Goal: Navigation & Orientation: Find specific page/section

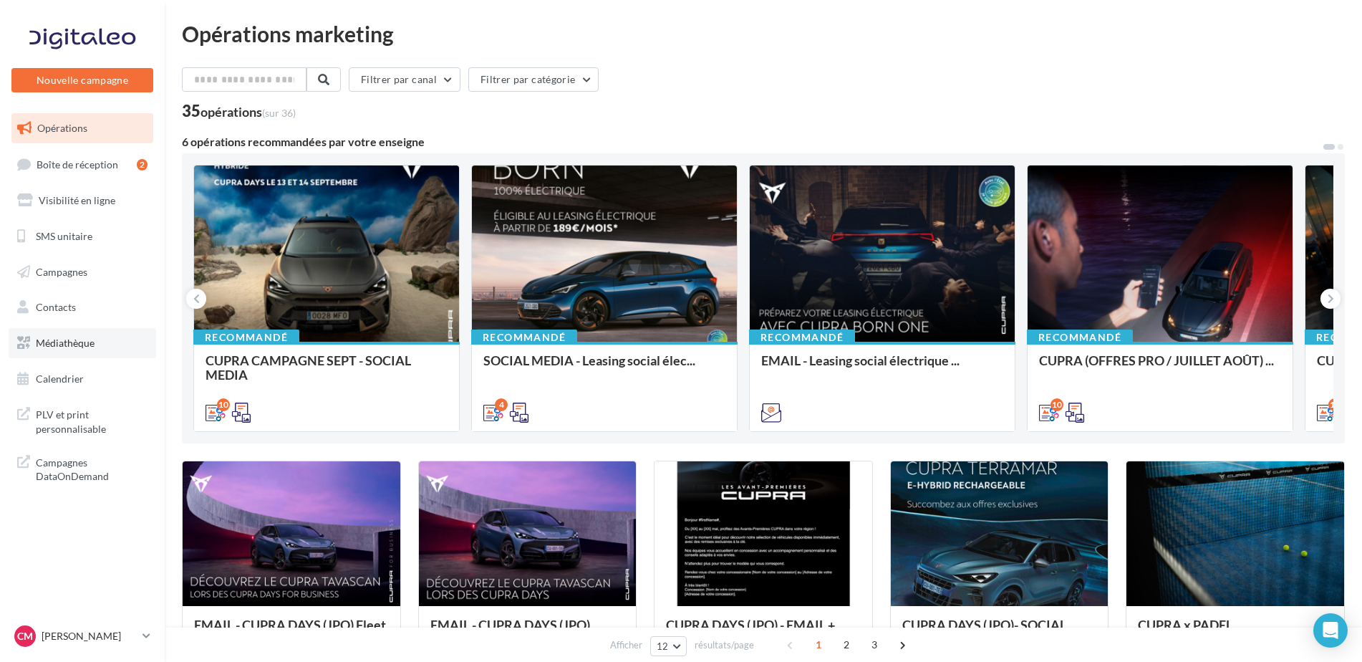
click at [51, 354] on link "Médiathèque" at bounding box center [82, 343] width 147 height 30
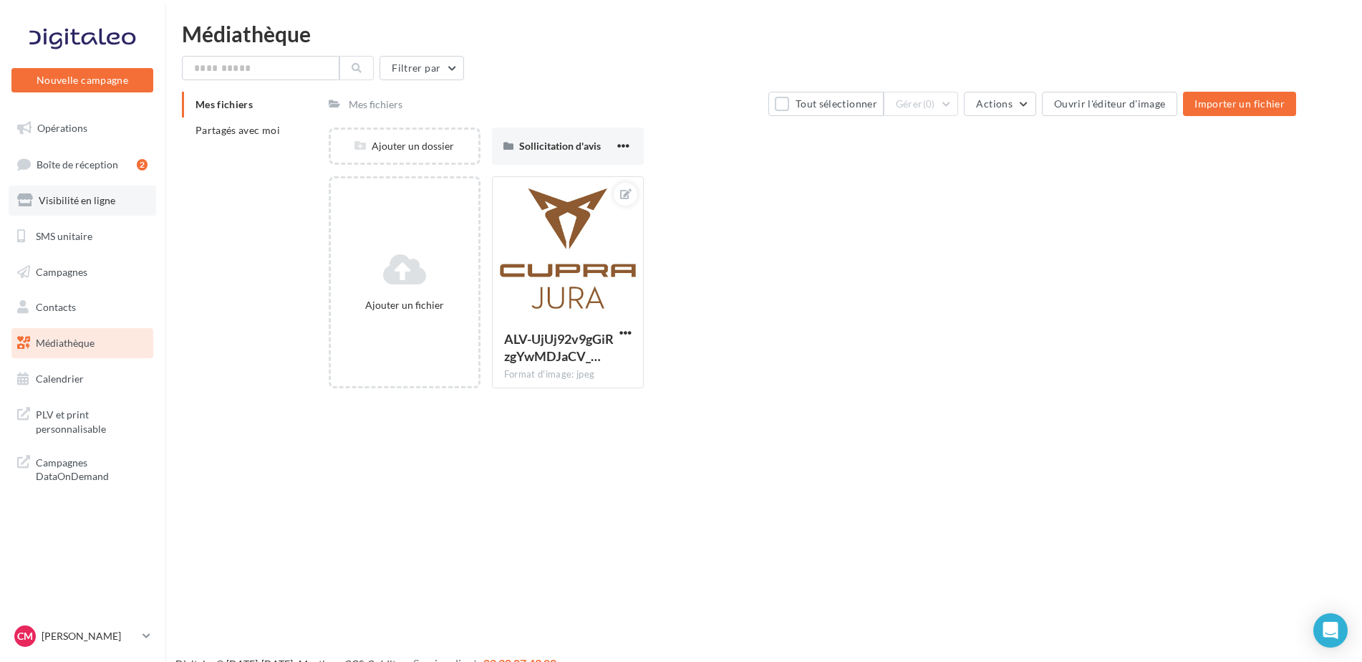
click at [41, 189] on link "Visibilité en ligne" at bounding box center [82, 200] width 147 height 30
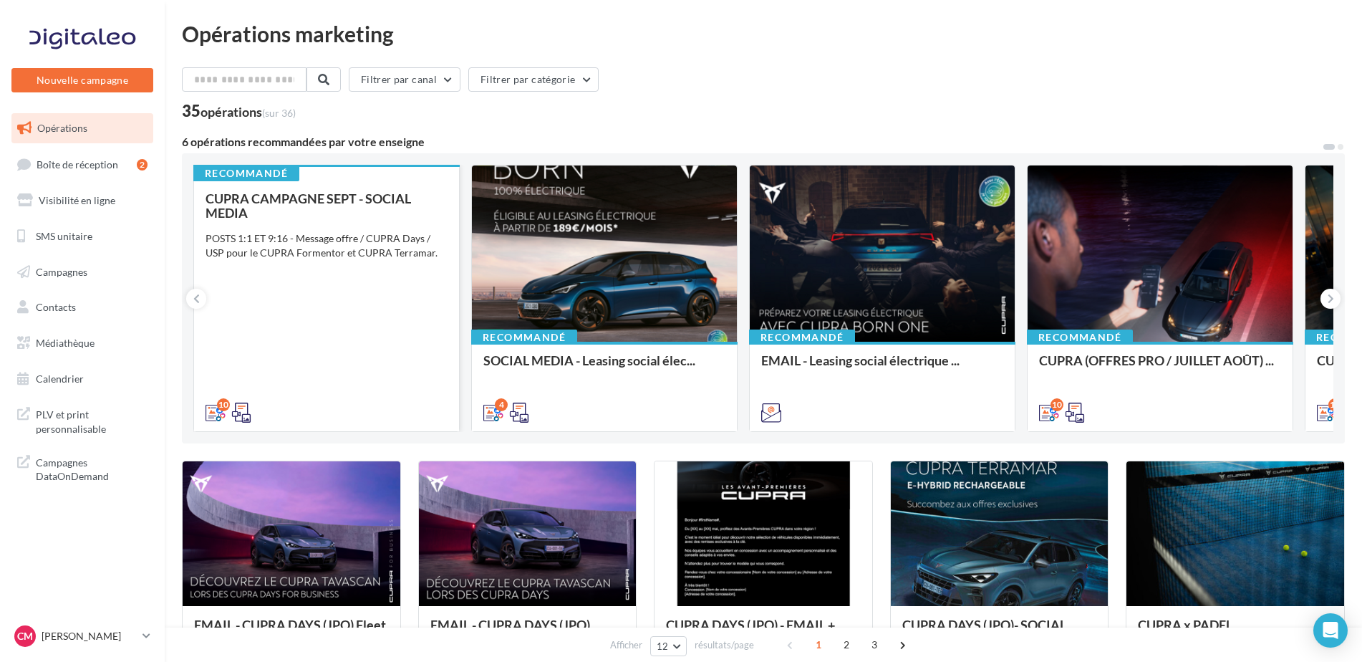
click at [316, 279] on div "CUPRA CAMPAGNE SEPT - SOCIAL MEDIA POSTS 1:1 ET 9:16 - Message offre / CUPRA Da…" at bounding box center [326, 304] width 242 height 227
